Goal: Transaction & Acquisition: Download file/media

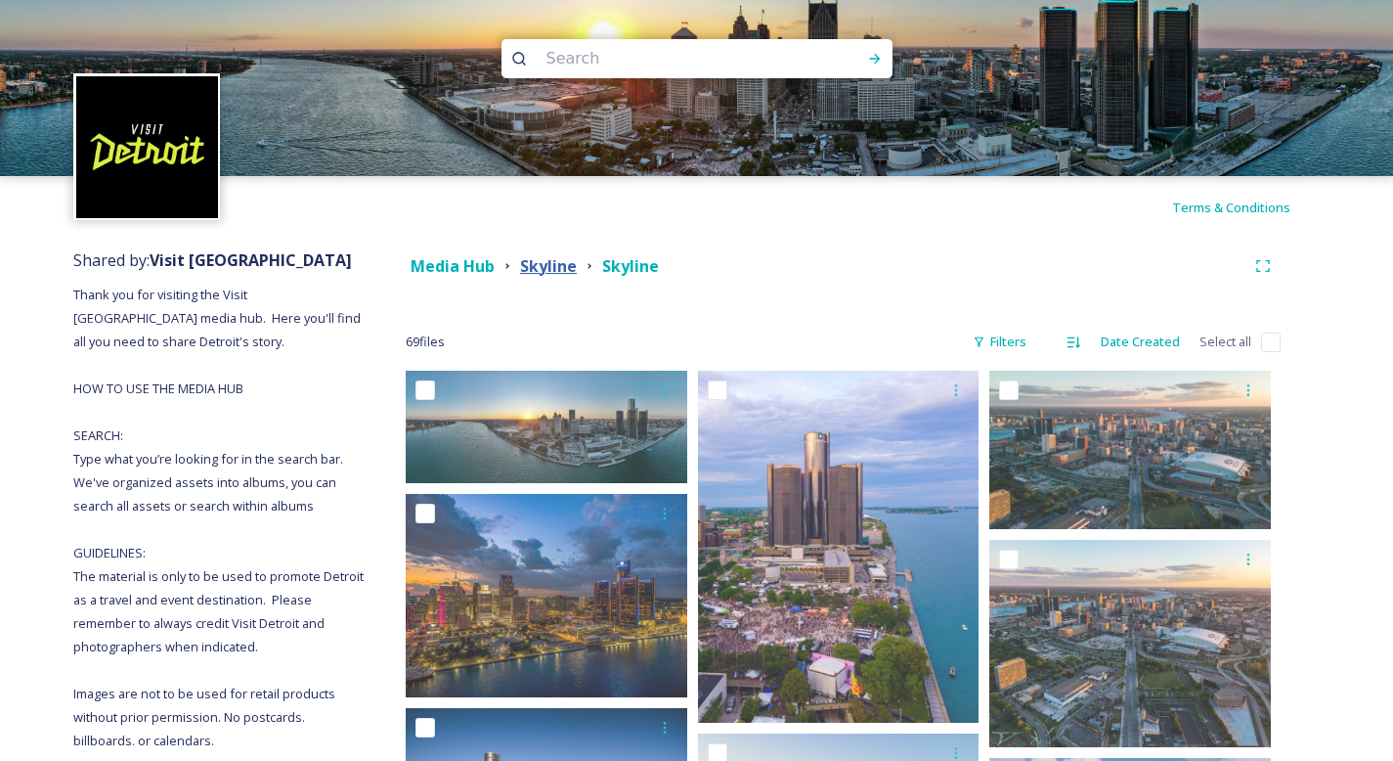
click at [557, 271] on strong "Skyline" at bounding box center [548, 266] width 57 height 22
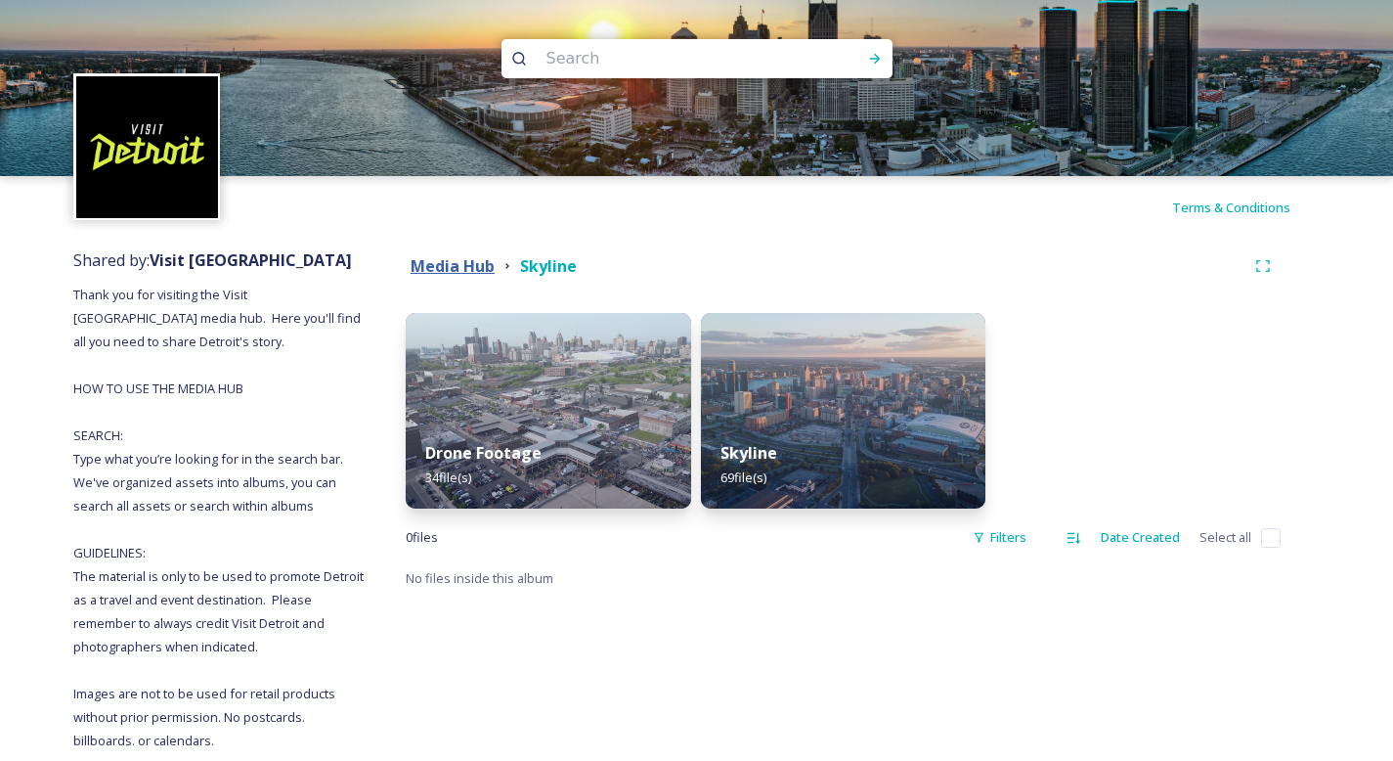
click at [467, 260] on strong "Media Hub" at bounding box center [453, 266] width 84 height 22
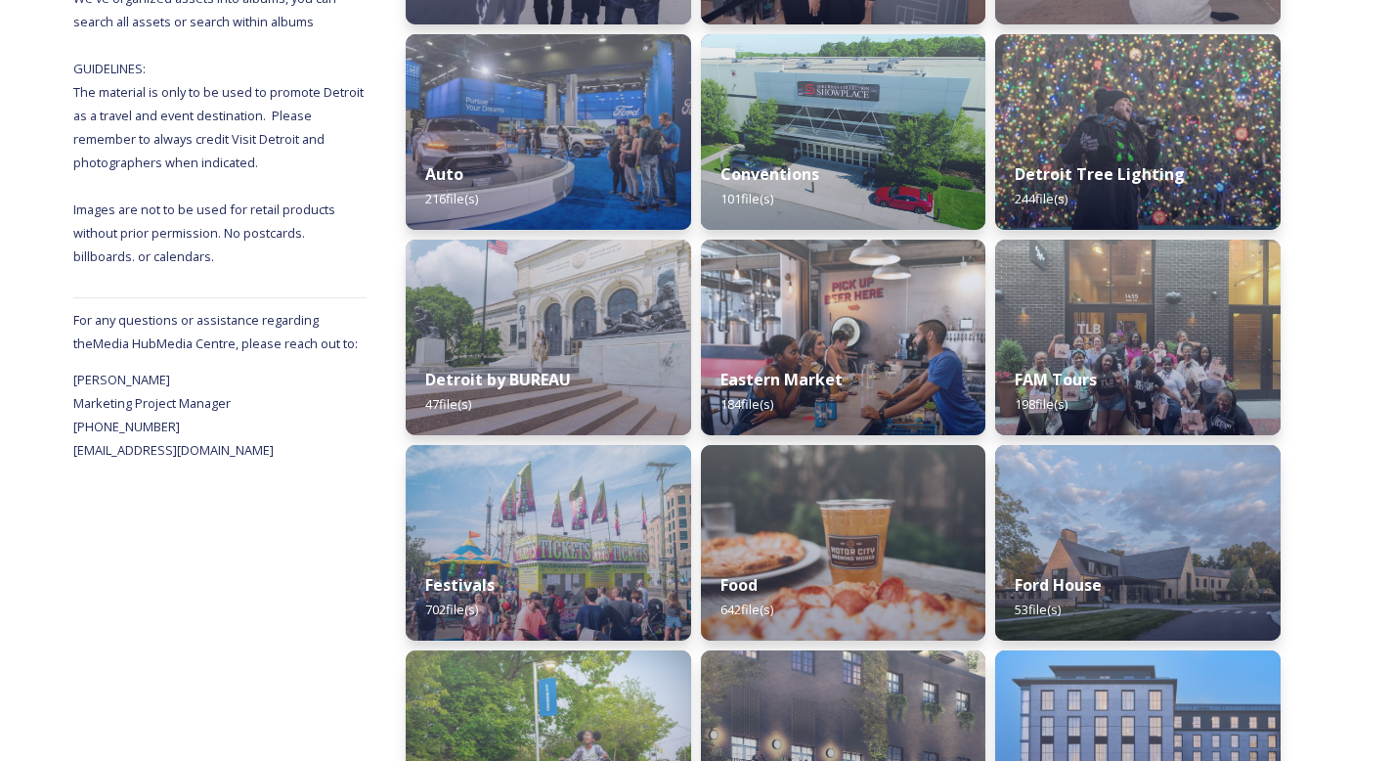
scroll to position [726, 0]
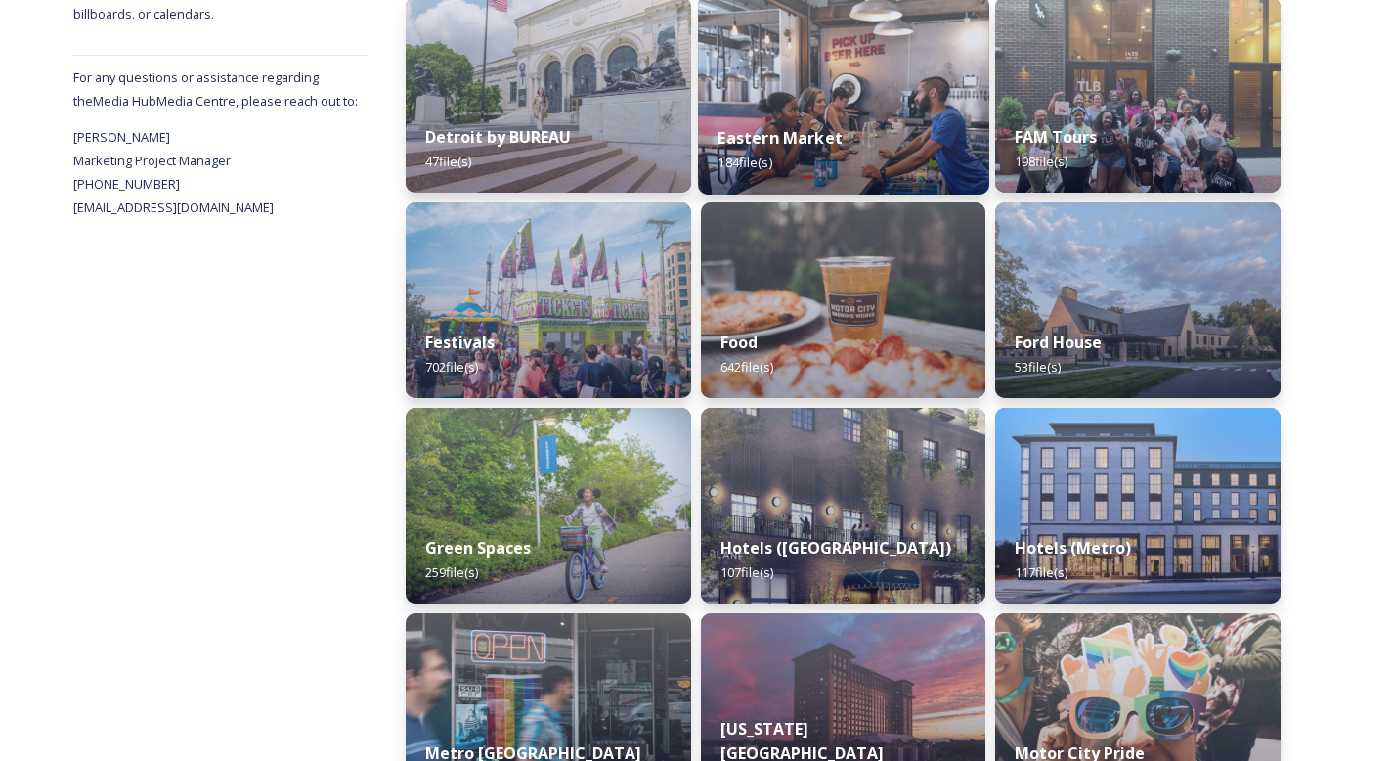
click at [880, 161] on div "Eastern Market 184 file(s)" at bounding box center [843, 150] width 291 height 89
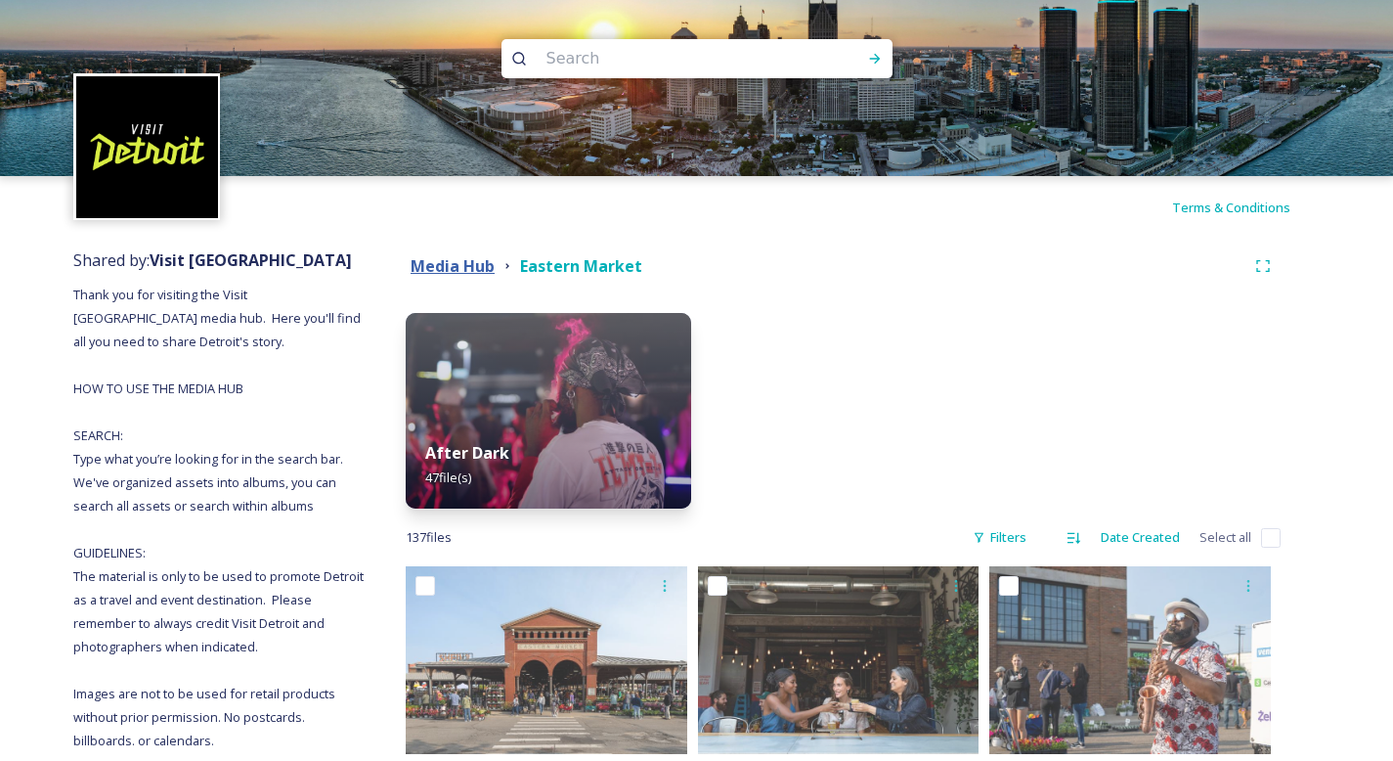
click at [475, 260] on strong "Media Hub" at bounding box center [453, 266] width 84 height 22
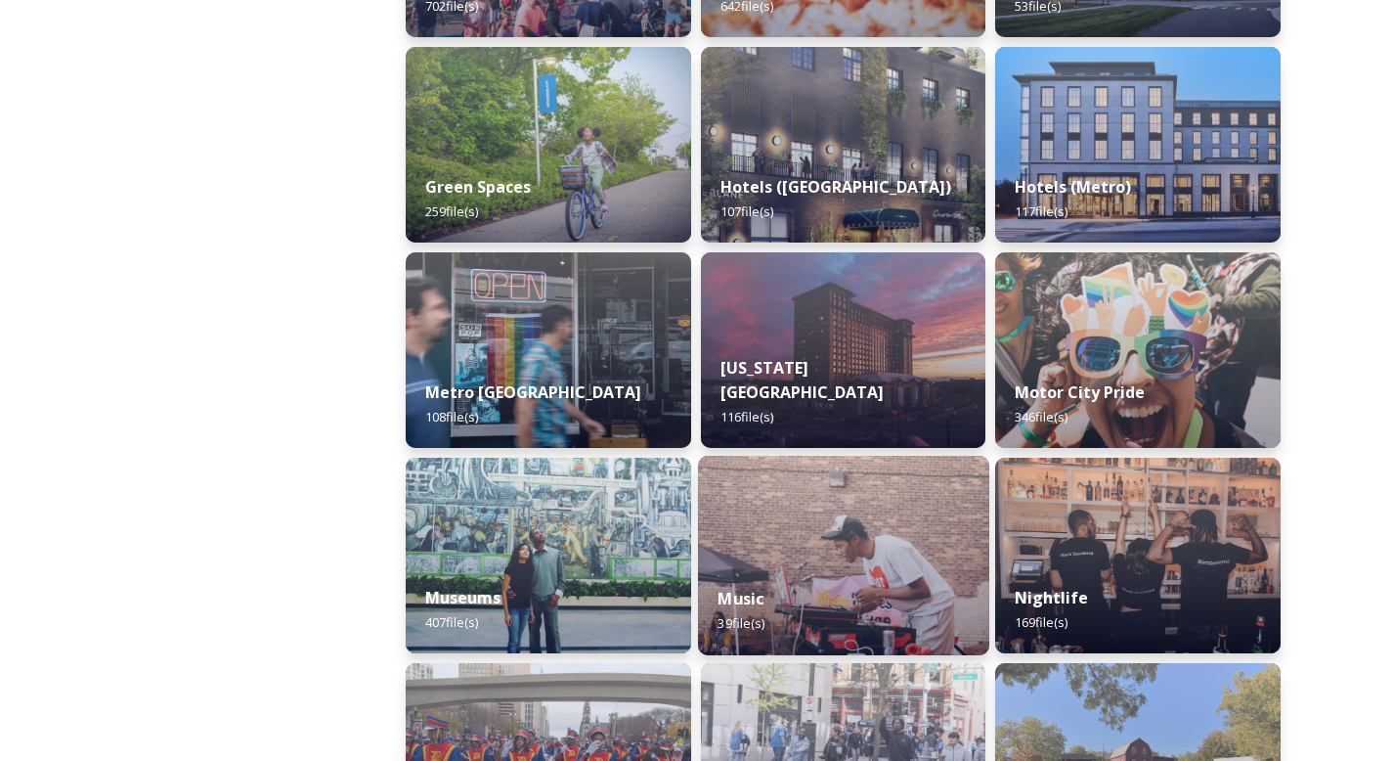
scroll to position [1085, 0]
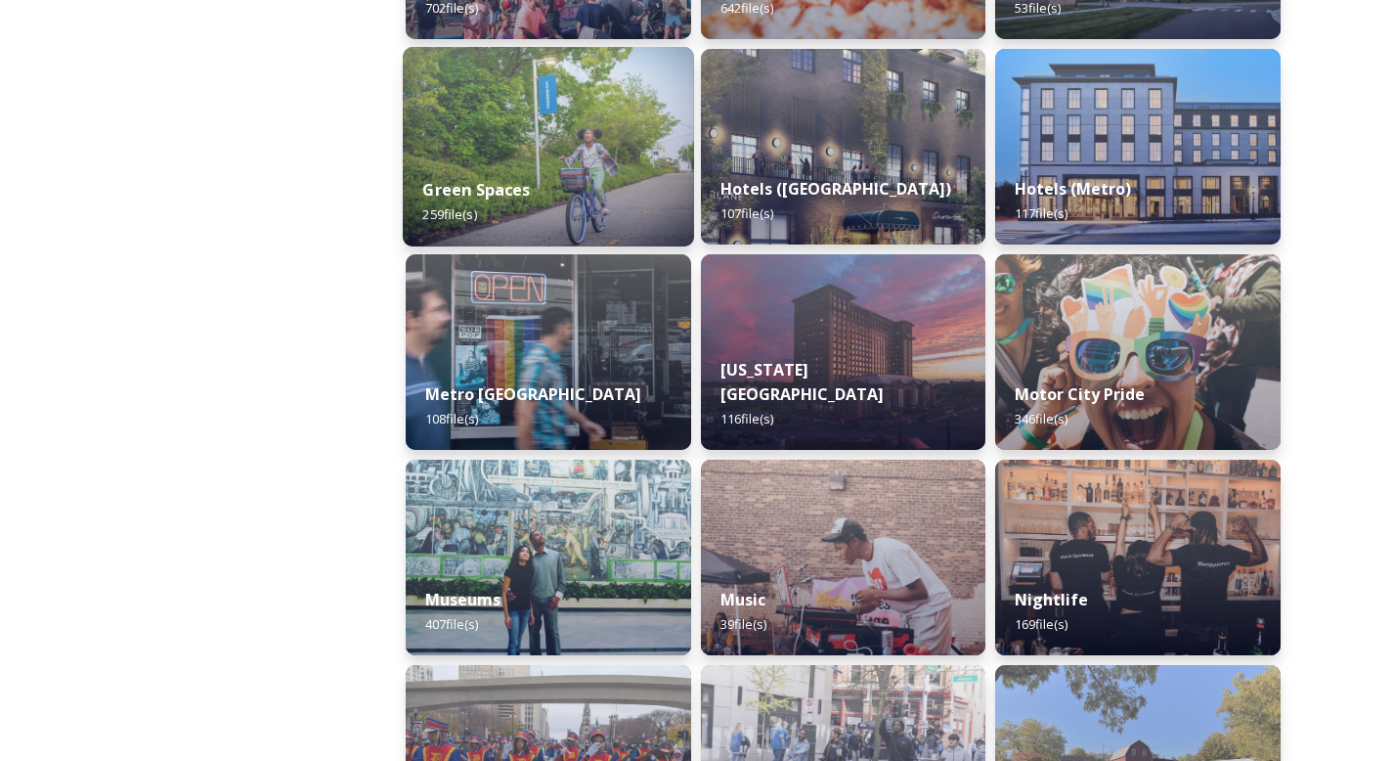
click at [499, 124] on img at bounding box center [548, 146] width 291 height 199
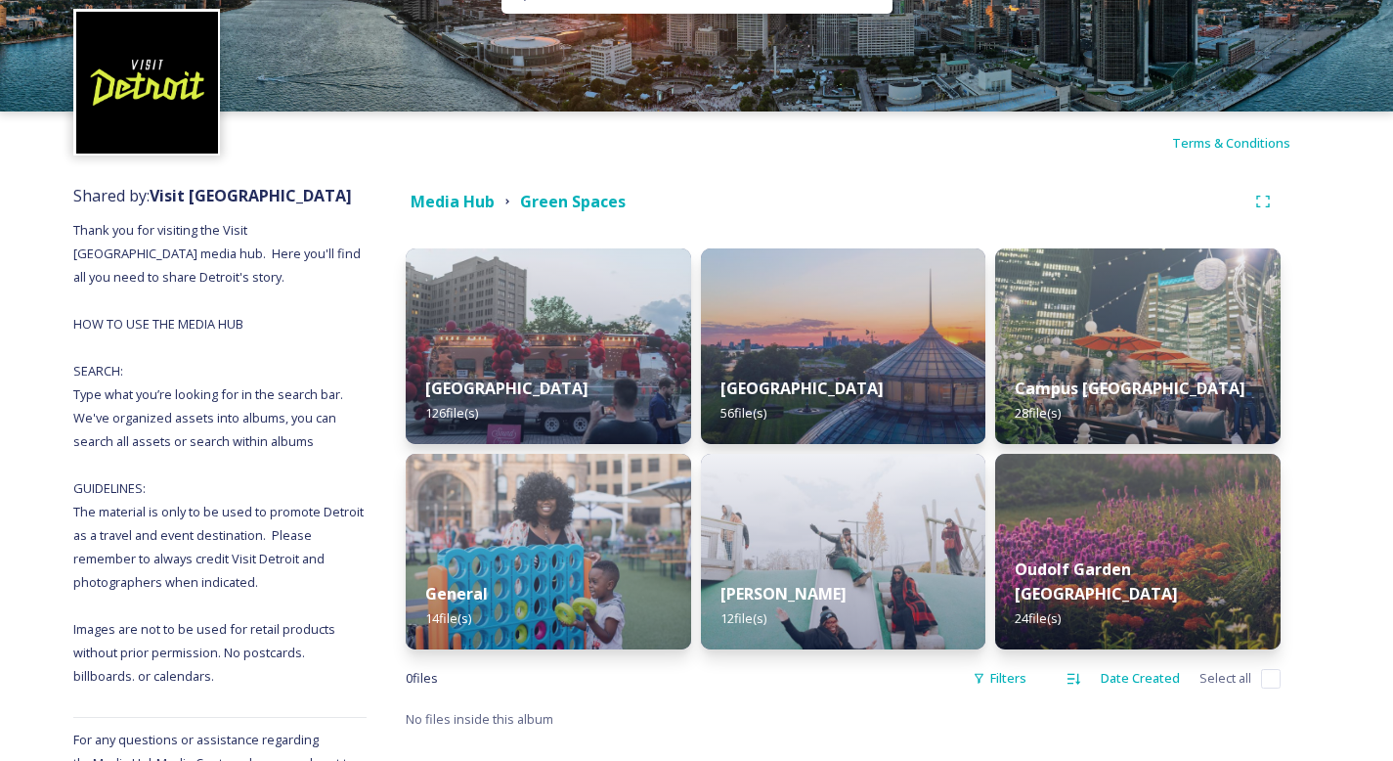
scroll to position [141, 0]
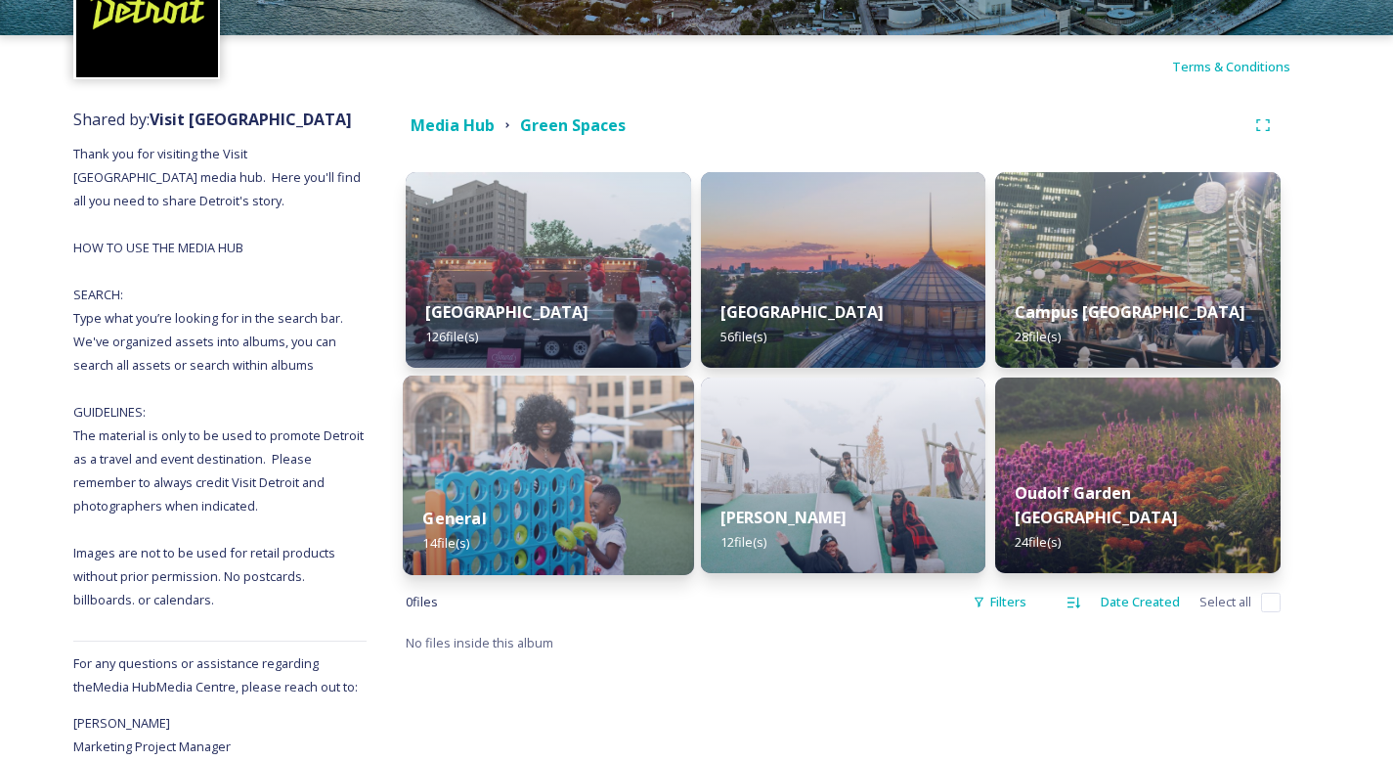
click at [582, 490] on div "General 14 file(s)" at bounding box center [548, 530] width 291 height 89
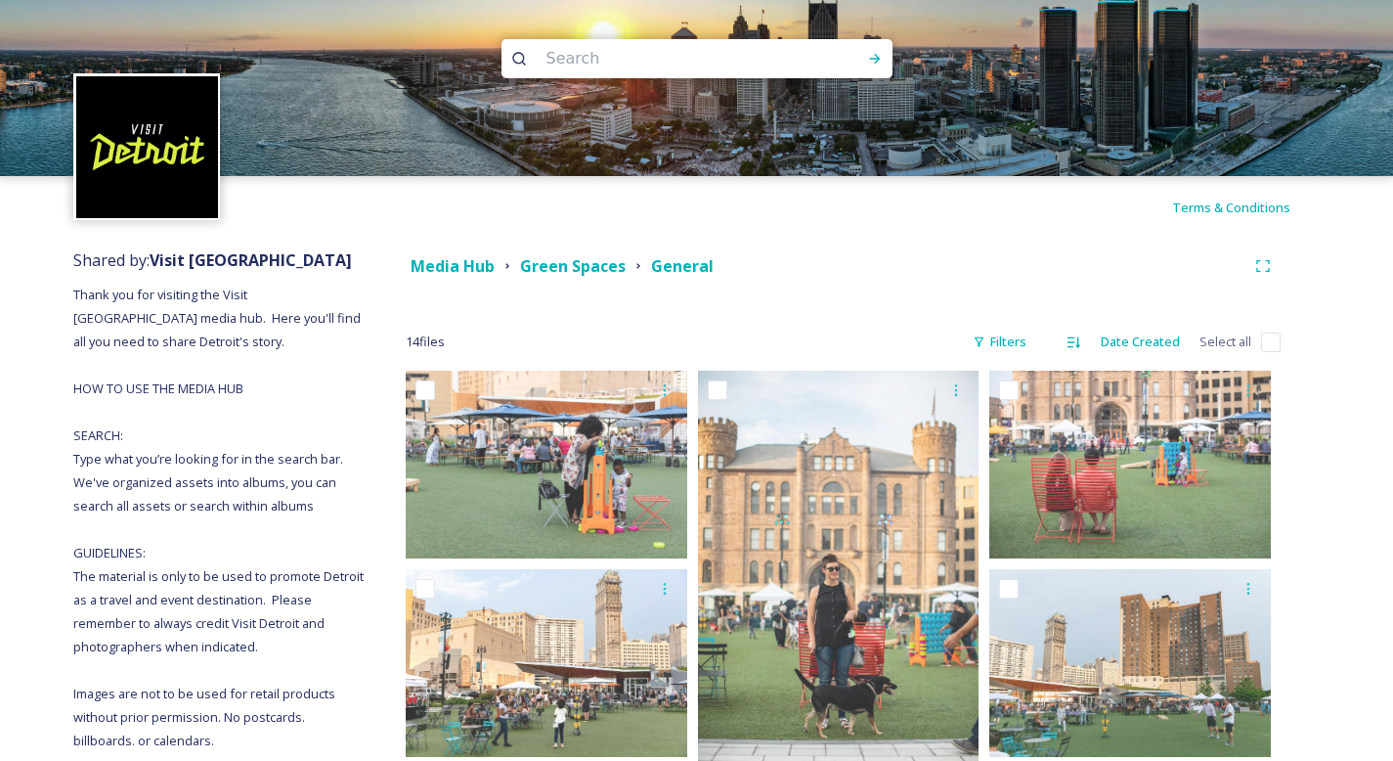
click at [573, 277] on div "Green Spaces" at bounding box center [573, 266] width 106 height 24
click at [573, 271] on strong "Green Spaces" at bounding box center [573, 266] width 106 height 22
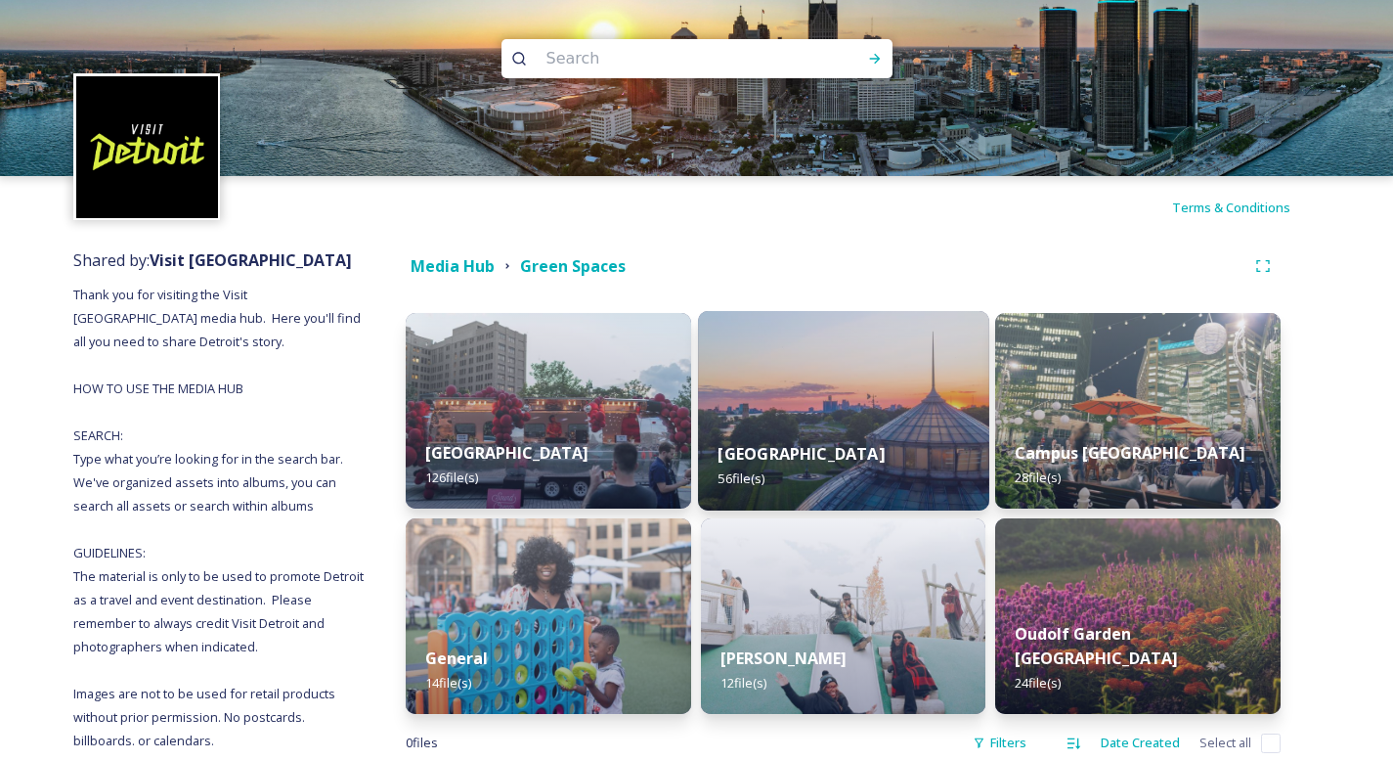
click at [840, 391] on img at bounding box center [843, 410] width 291 height 199
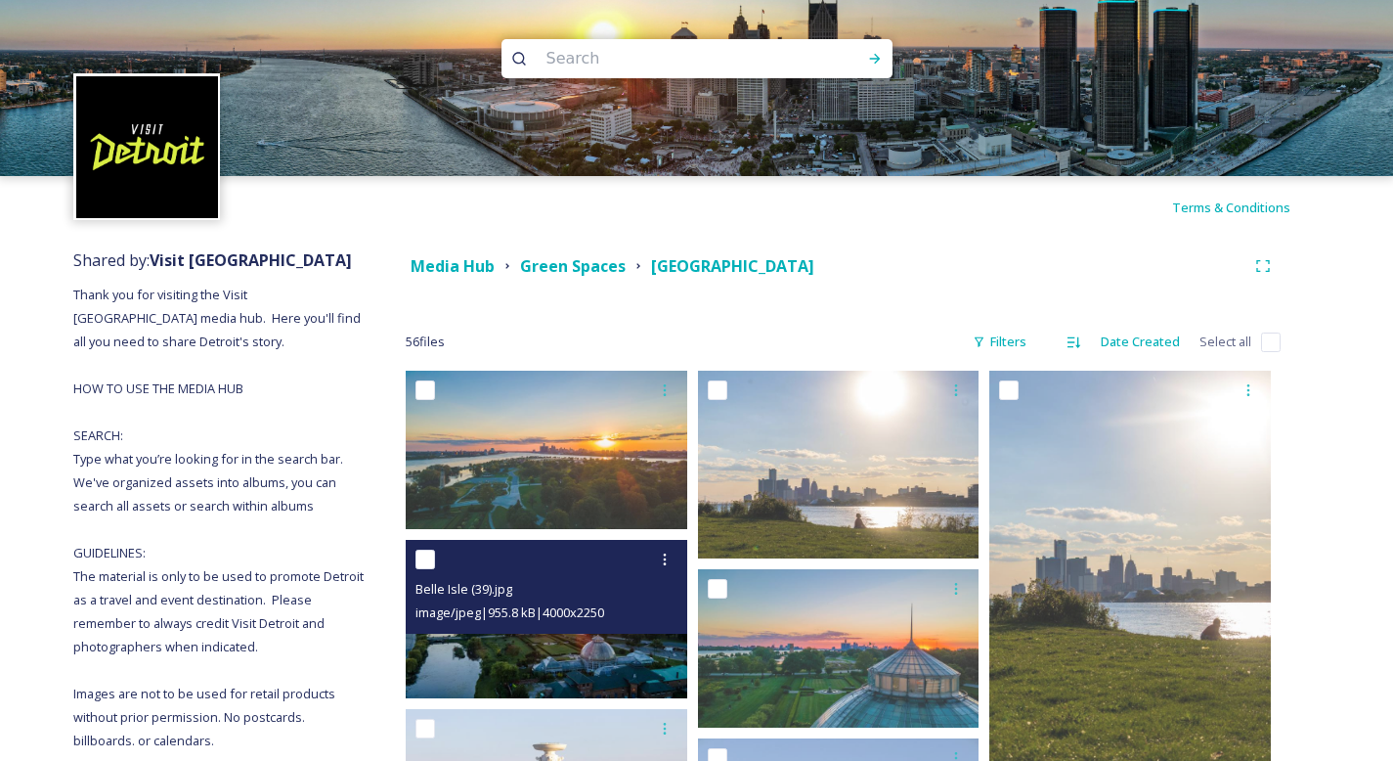
click at [580, 607] on span "image/jpeg | 955.8 kB | 4000 x 2250" at bounding box center [509, 612] width 189 height 18
click at [675, 556] on div at bounding box center [664, 559] width 35 height 35
click at [632, 638] on span "Download" at bounding box center [642, 640] width 60 height 19
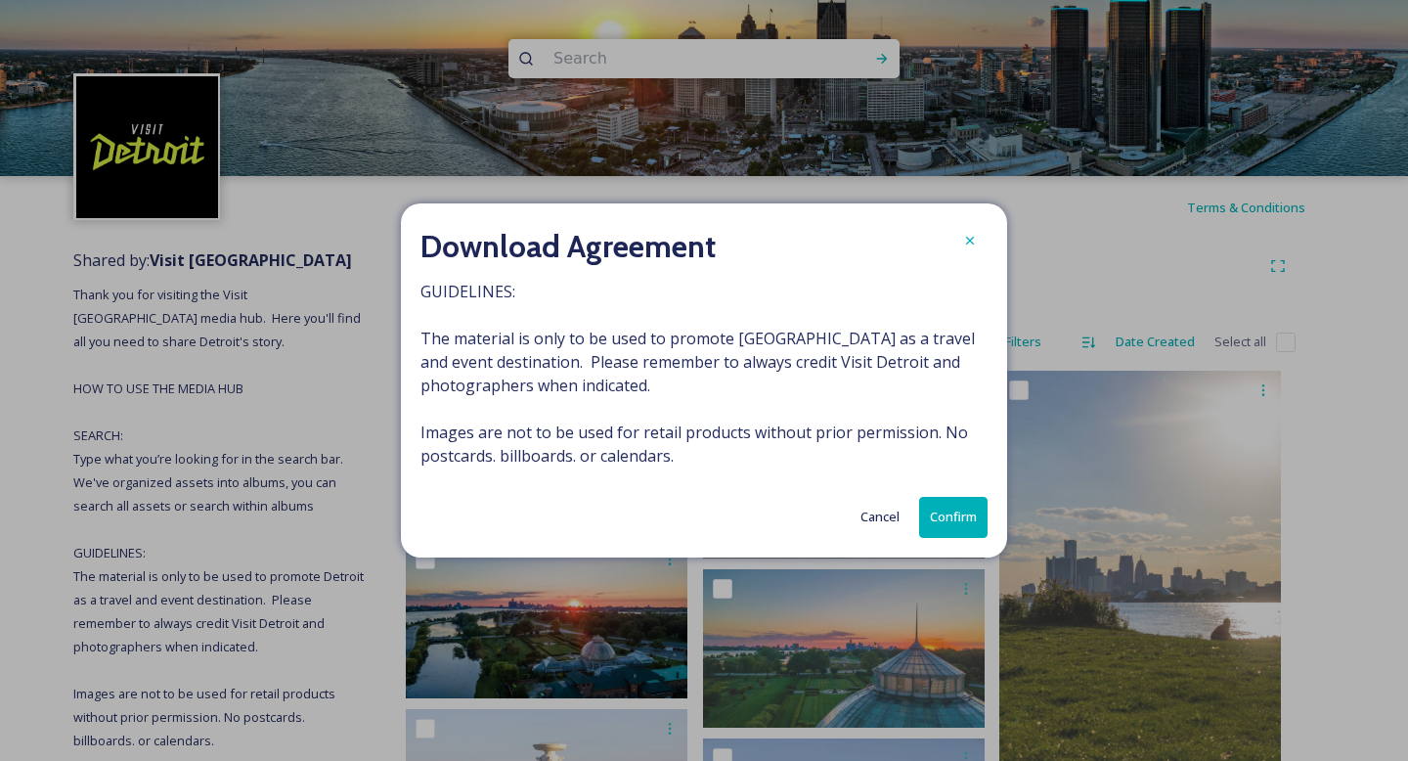
click at [975, 520] on button "Confirm" at bounding box center [953, 517] width 68 height 40
